Goal: Transaction & Acquisition: Purchase product/service

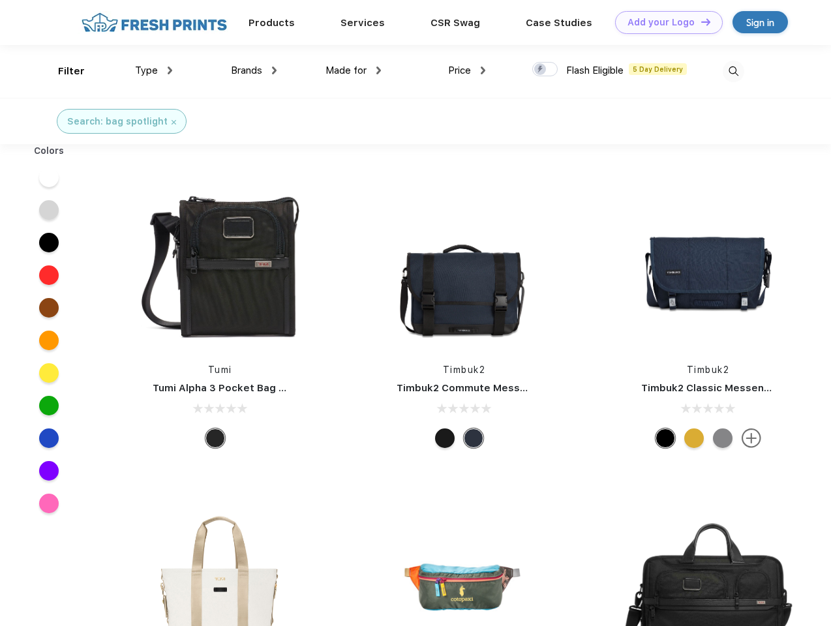
click at [664, 22] on link "Add your Logo Design Tool" at bounding box center [669, 22] width 108 height 23
click at [0, 0] on div "Design Tool" at bounding box center [0, 0] width 0 height 0
click at [700, 22] on link "Add your Logo Design Tool" at bounding box center [669, 22] width 108 height 23
click at [63, 71] on div "Filter" at bounding box center [71, 71] width 27 height 15
click at [154, 70] on span "Type" at bounding box center [146, 71] width 23 height 12
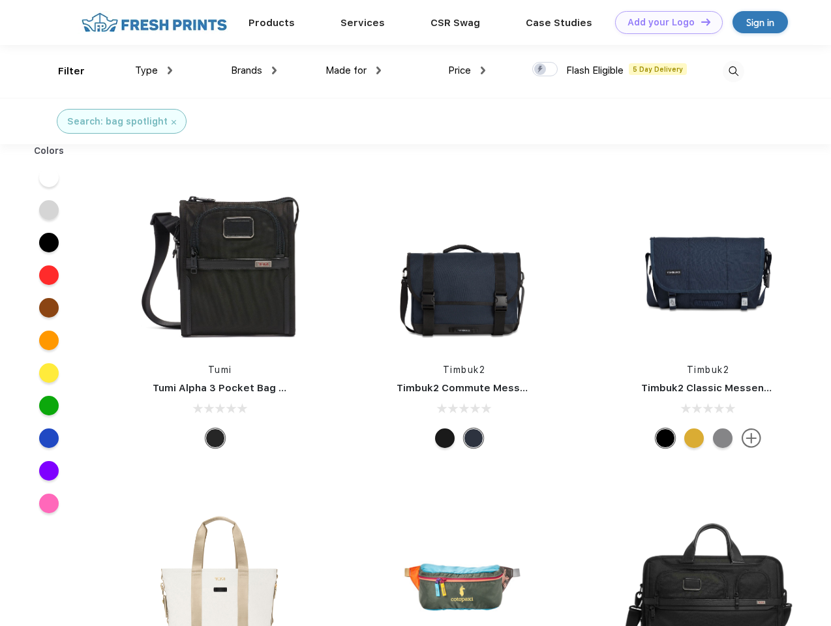
click at [254, 70] on span "Brands" at bounding box center [246, 71] width 31 height 12
click at [354, 70] on span "Made for" at bounding box center [346, 71] width 41 height 12
click at [467, 70] on span "Price" at bounding box center [459, 71] width 23 height 12
click at [545, 70] on div at bounding box center [544, 69] width 25 height 14
click at [541, 70] on input "checkbox" at bounding box center [536, 65] width 8 height 8
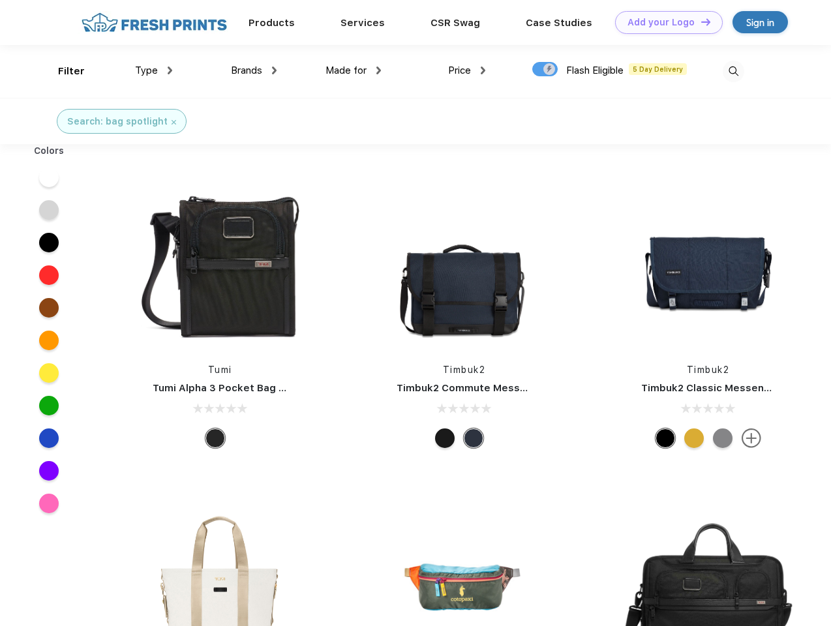
click at [733, 71] on img at bounding box center [734, 72] width 22 height 22
